Goal: Information Seeking & Learning: Learn about a topic

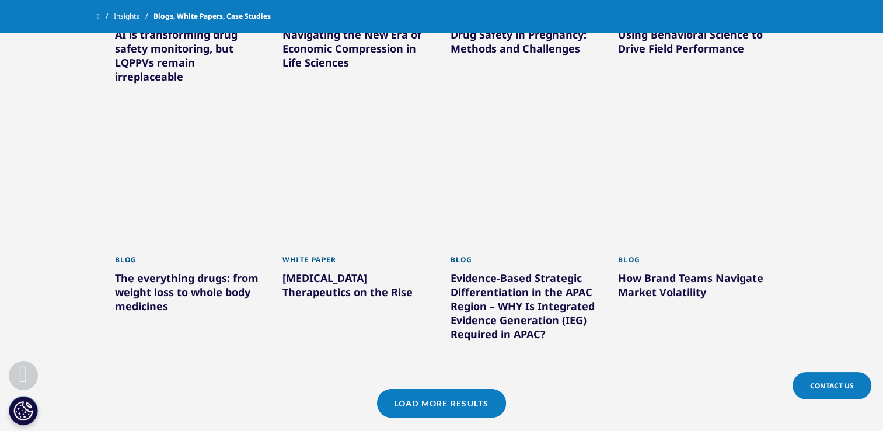
scroll to position [939, 0]
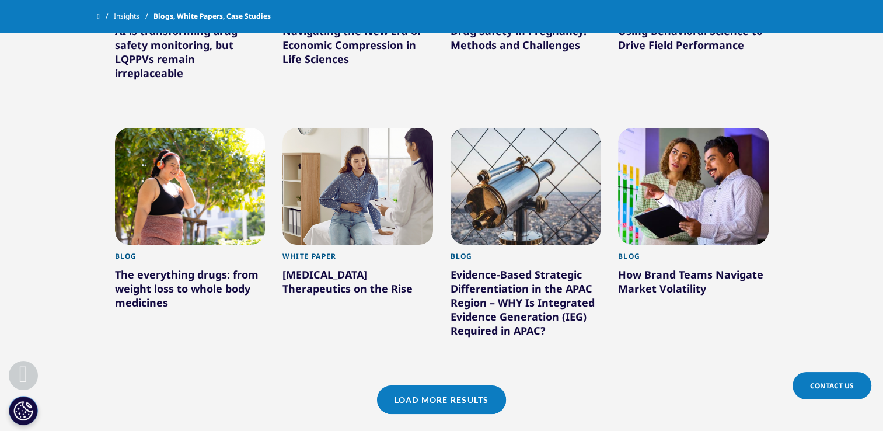
click at [453, 392] on link "Load More Results" at bounding box center [441, 399] width 129 height 29
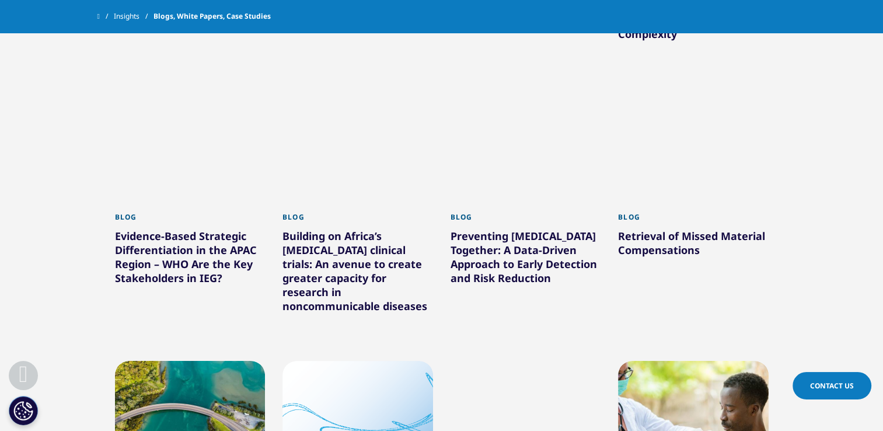
scroll to position [1482, 0]
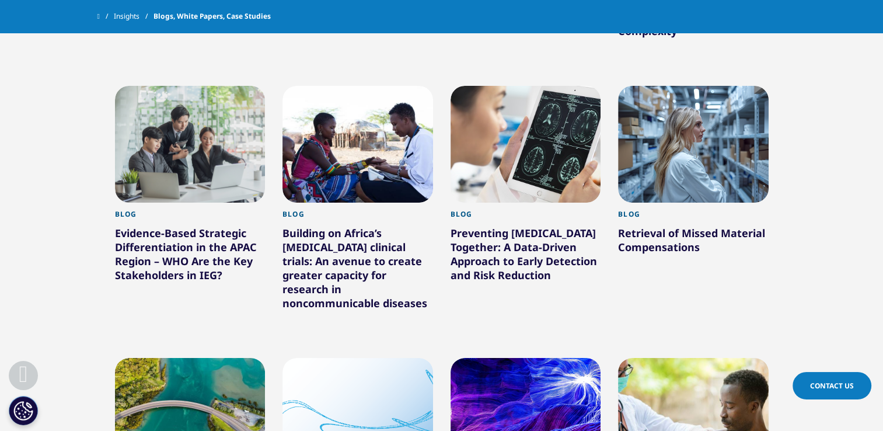
click at [691, 242] on div "Retrieval of Missed Material Compensations" at bounding box center [693, 242] width 151 height 33
